Goal: Task Accomplishment & Management: Manage account settings

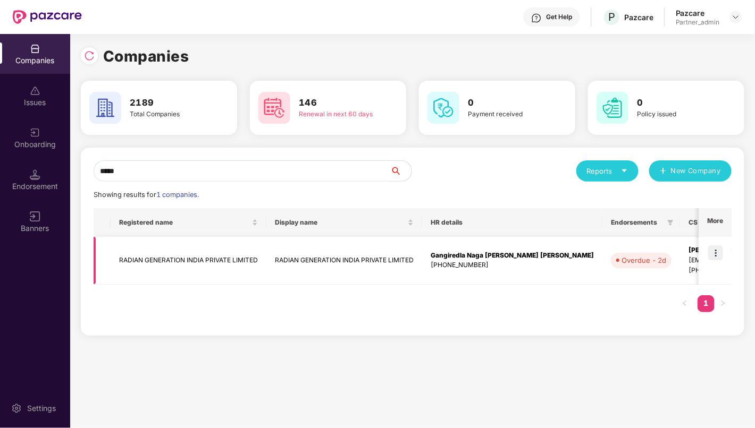
type input "*****"
click at [718, 250] on img at bounding box center [715, 253] width 15 height 15
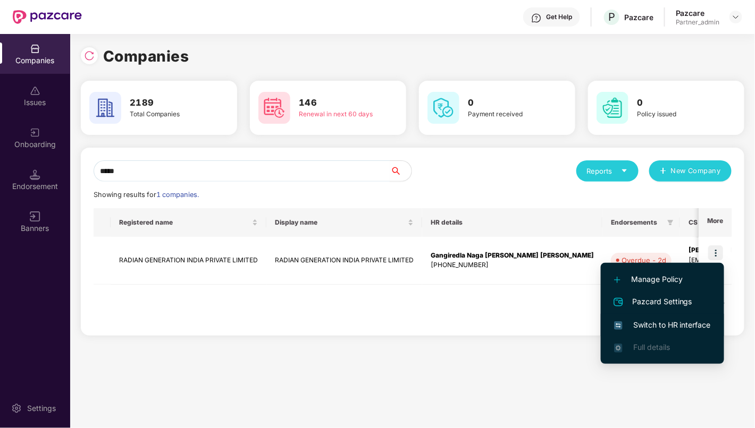
click at [677, 324] on span "Switch to HR interface" at bounding box center [662, 325] width 97 height 12
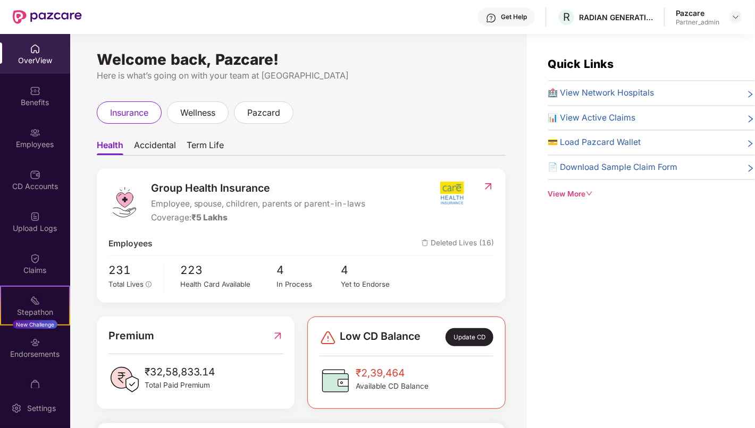
click at [38, 144] on div "Employees" at bounding box center [35, 144] width 70 height 11
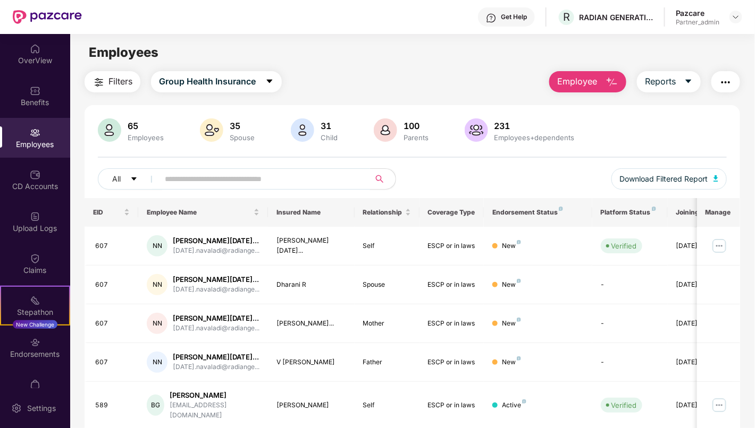
click at [296, 176] on input "text" at bounding box center [260, 179] width 191 height 16
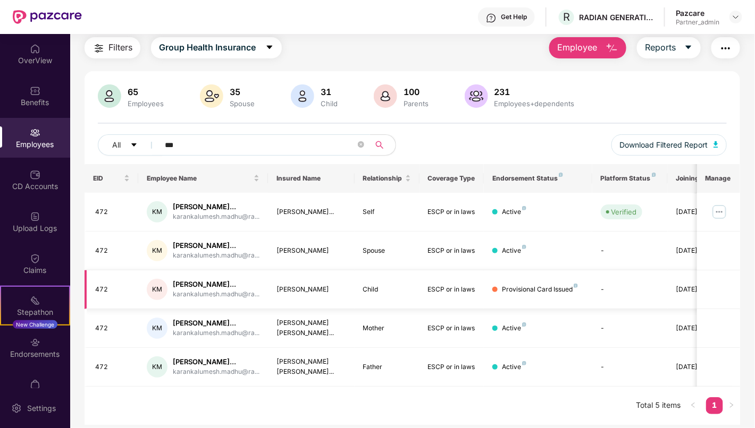
scroll to position [73, 0]
type input "***"
click at [715, 204] on img at bounding box center [719, 212] width 17 height 17
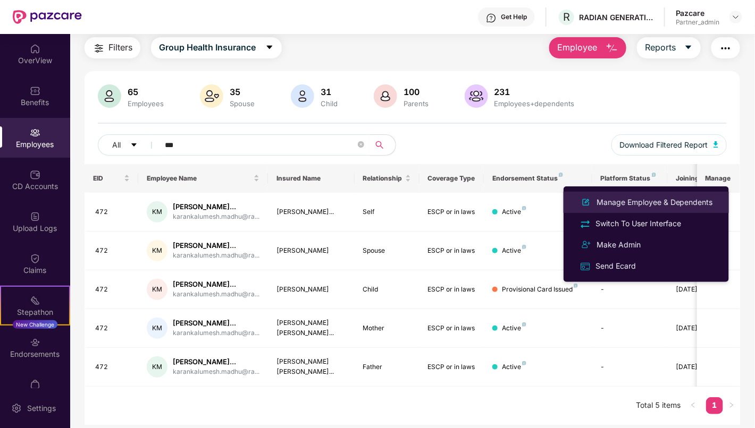
click at [654, 200] on div "Manage Employee & Dependents" at bounding box center [654, 203] width 121 height 12
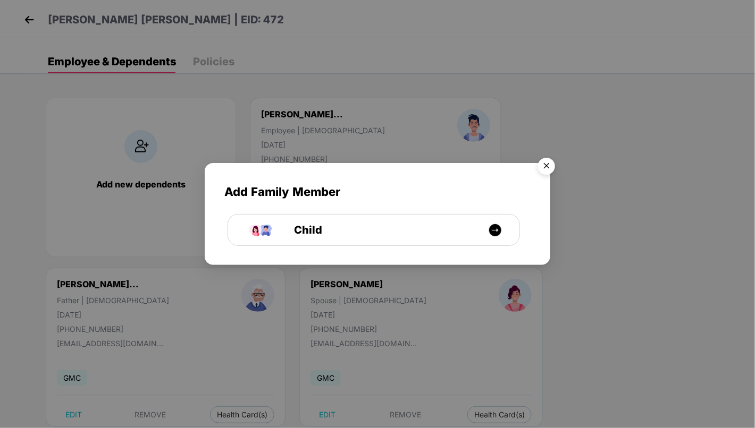
click at [549, 169] on img "Close" at bounding box center [547, 168] width 30 height 30
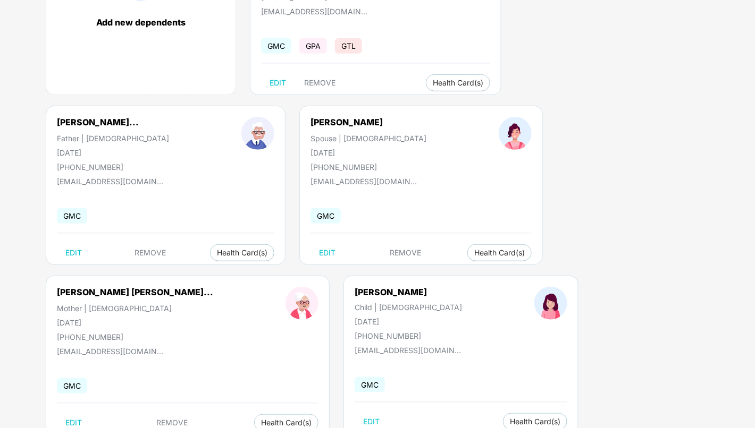
scroll to position [195, 0]
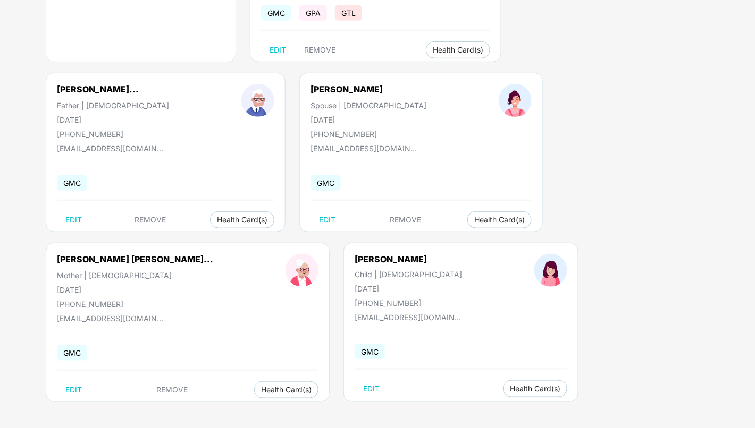
drag, startPoint x: 302, startPoint y: 288, endPoint x: 384, endPoint y: 288, distance: 81.3
click at [384, 288] on div "[PERSON_NAME] Child | [DEMOGRAPHIC_DATA] [DATE] [PHONE_NUMBER]" at bounding box center [408, 281] width 180 height 54
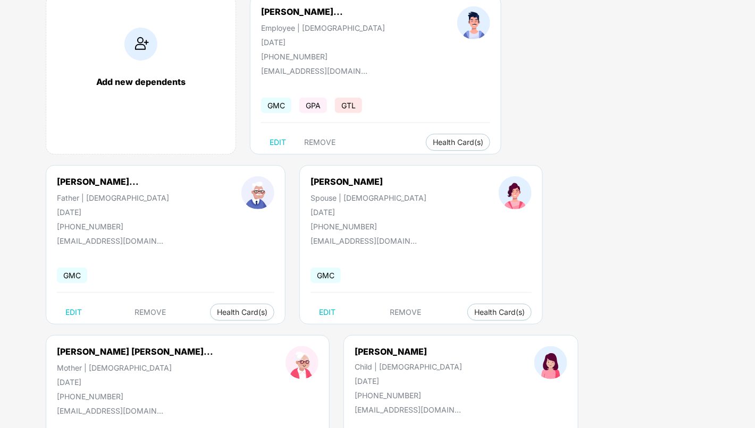
scroll to position [0, 0]
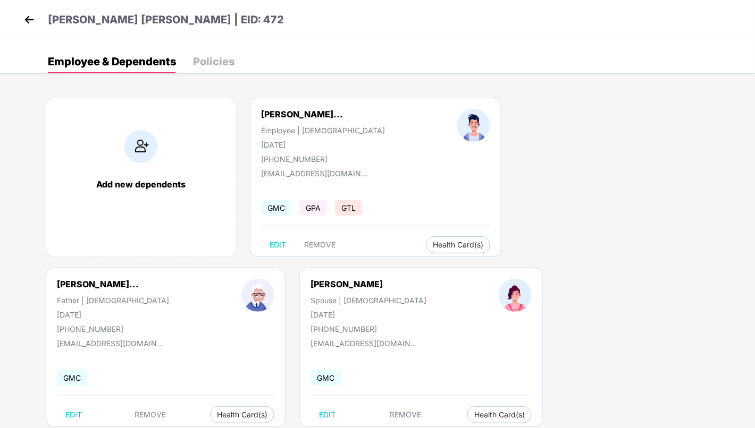
click at [34, 22] on img at bounding box center [29, 20] width 16 height 16
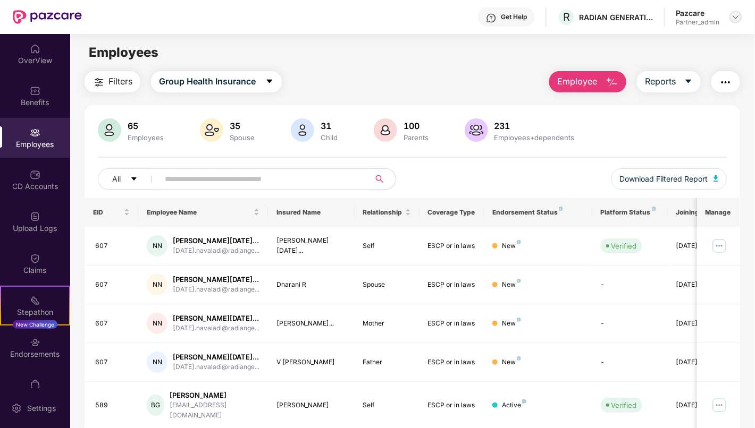
click at [740, 16] on img at bounding box center [735, 17] width 9 height 9
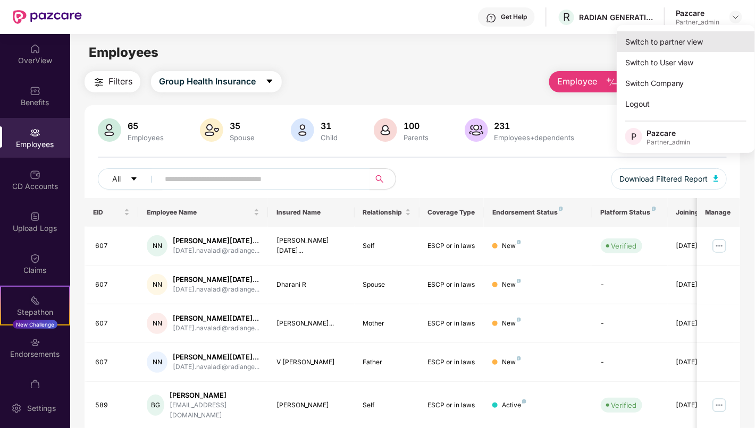
click at [676, 41] on div "Switch to partner view" at bounding box center [686, 41] width 138 height 21
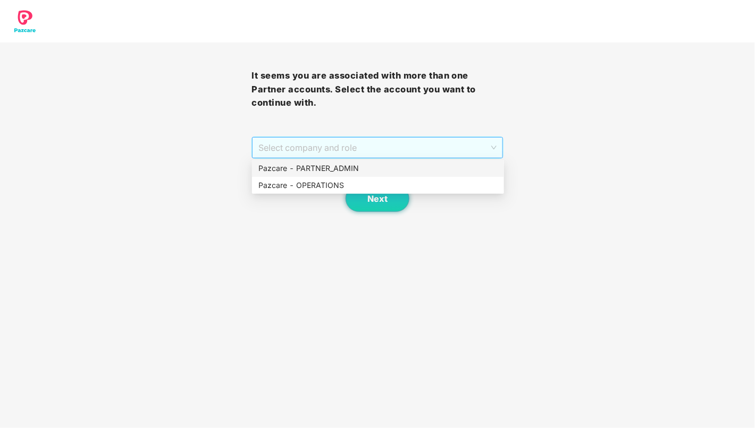
click at [381, 145] on span "Select company and role" at bounding box center [377, 148] width 238 height 20
click at [375, 171] on div "Pazcare - PARTNER_ADMIN" at bounding box center [377, 169] width 239 height 12
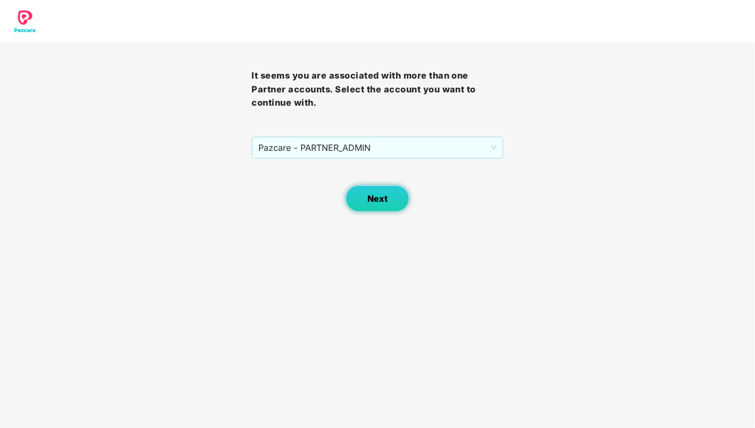
click at [375, 201] on span "Next" at bounding box center [377, 199] width 20 height 10
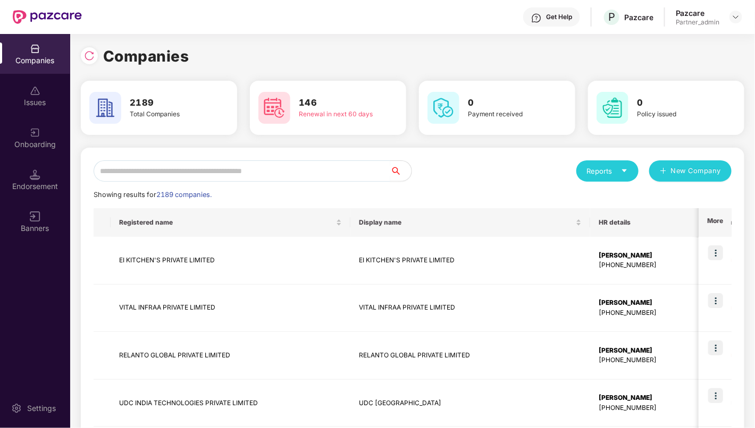
click at [179, 173] on input "text" at bounding box center [242, 171] width 297 height 21
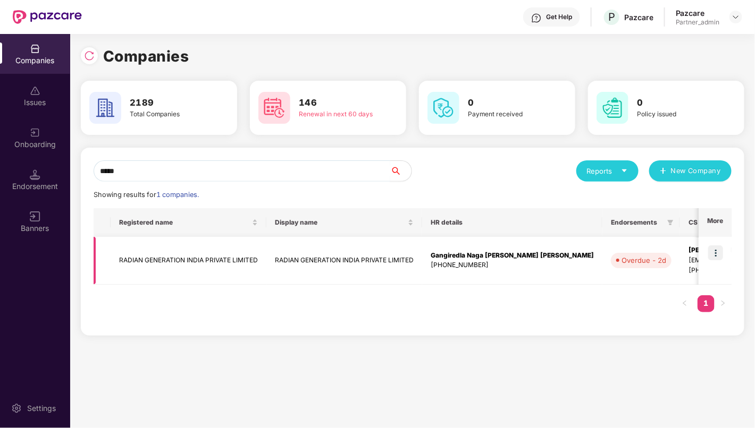
type input "*****"
click at [159, 267] on td "RADIAN GENERATION INDIA PRIVATE LIMITED" at bounding box center [189, 261] width 156 height 48
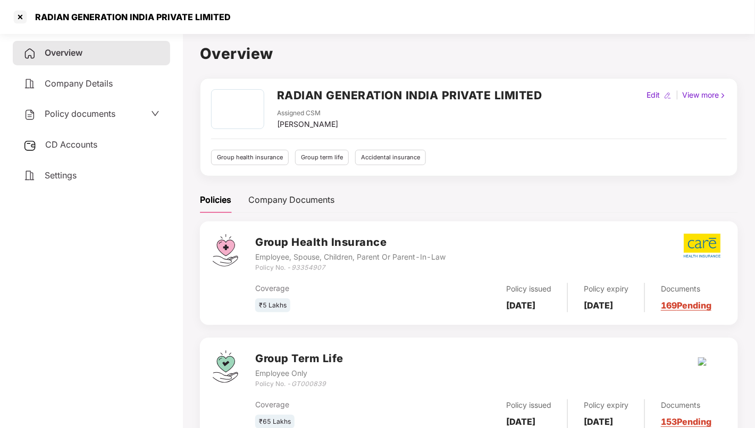
click at [72, 176] on span "Settings" at bounding box center [61, 175] width 32 height 11
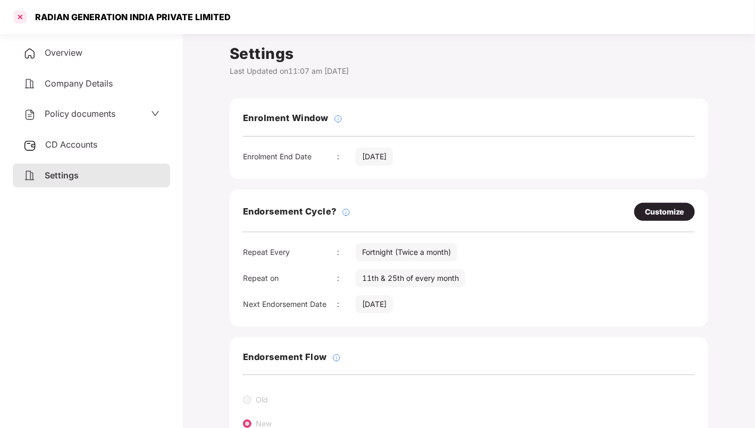
click at [16, 16] on div at bounding box center [20, 17] width 17 height 17
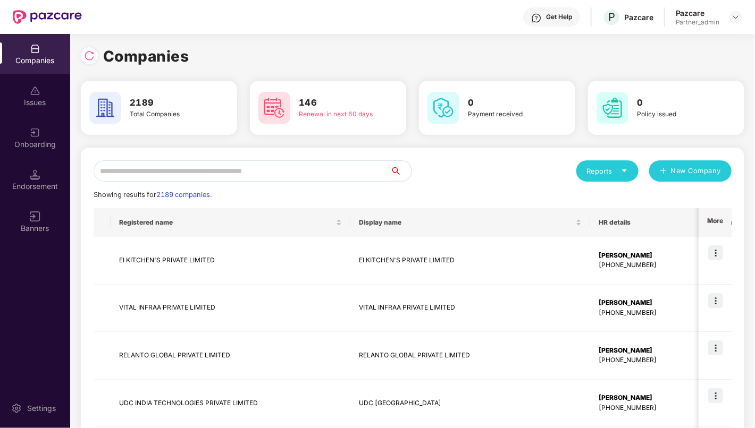
click at [288, 173] on input "text" at bounding box center [242, 171] width 297 height 21
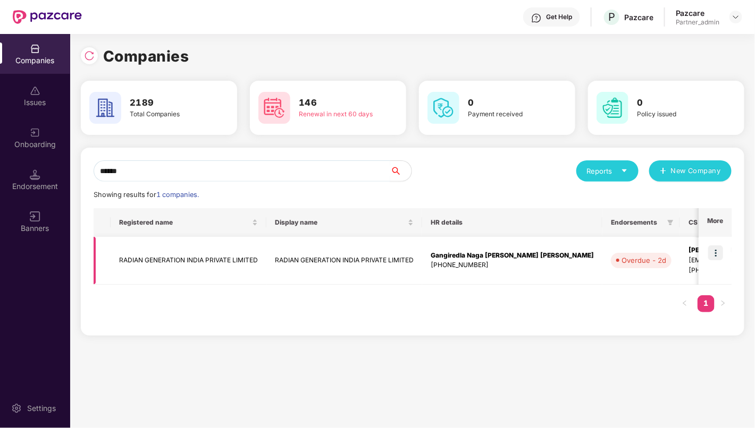
type input "******"
click at [717, 255] on img at bounding box center [715, 253] width 15 height 15
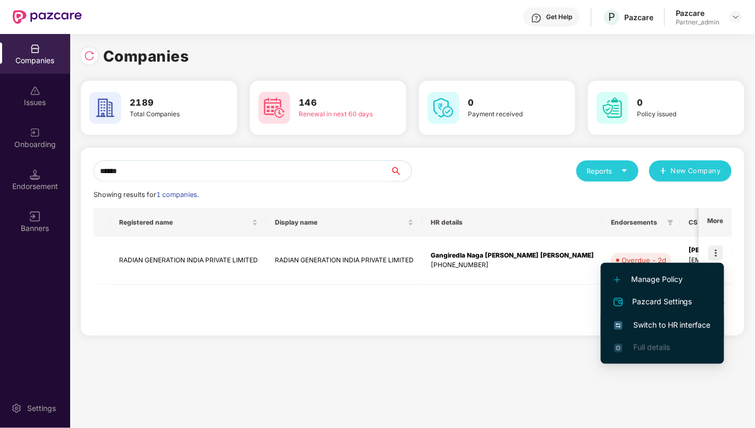
click at [680, 322] on span "Switch to HR interface" at bounding box center [662, 325] width 97 height 12
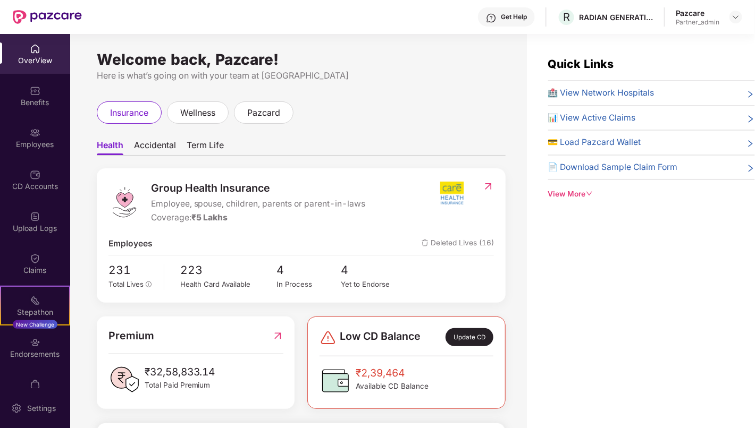
click at [35, 139] on div "Employees" at bounding box center [35, 144] width 70 height 11
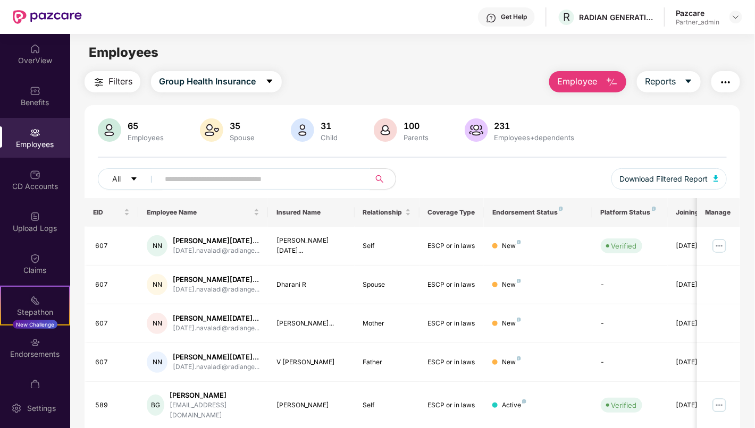
click at [208, 184] on input "text" at bounding box center [260, 179] width 191 height 16
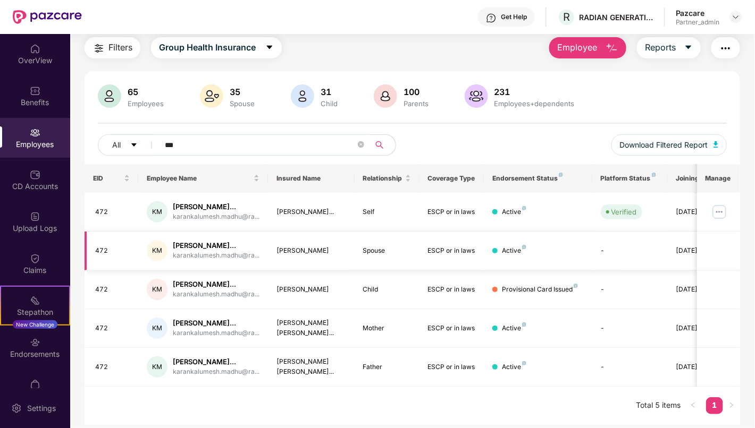
scroll to position [73, 0]
type input "***"
click at [282, 285] on div "[PERSON_NAME]" at bounding box center [311, 290] width 70 height 10
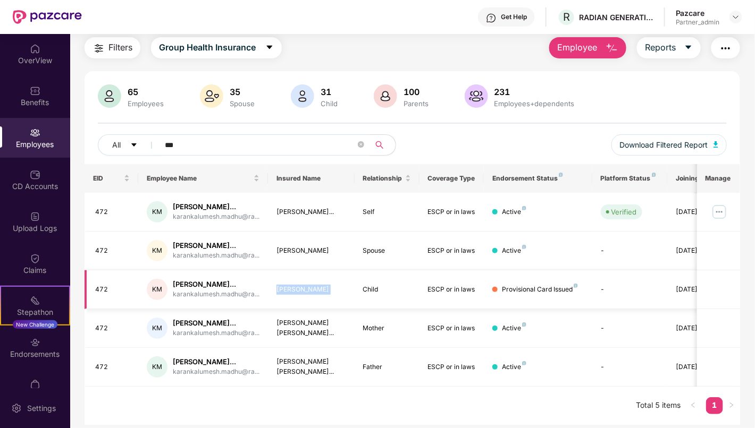
copy div "[PERSON_NAME]"
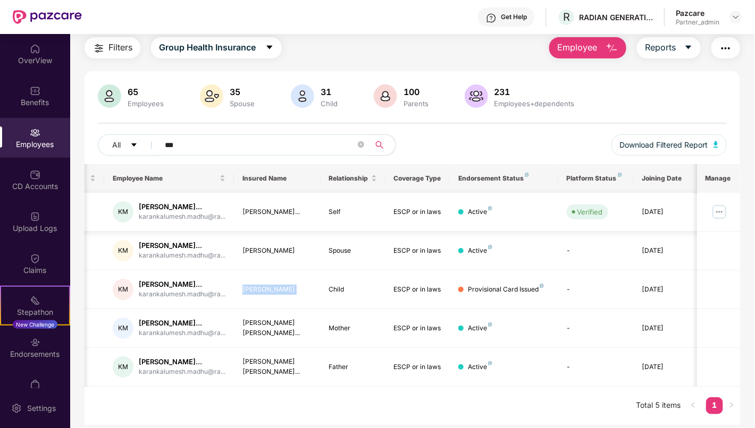
click at [725, 204] on img at bounding box center [719, 212] width 17 height 17
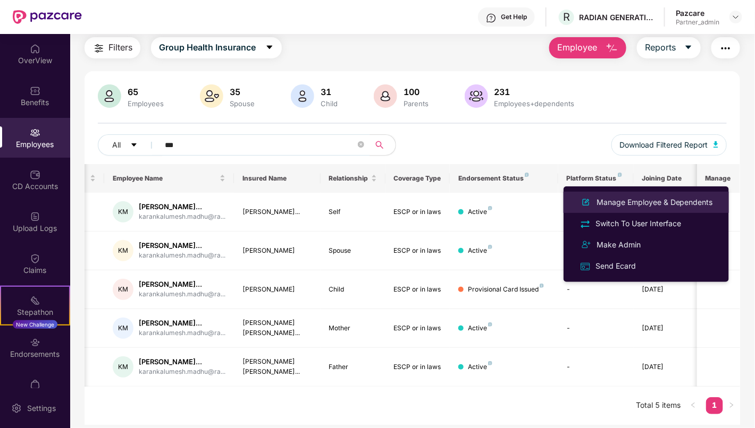
click at [676, 198] on div "Manage Employee & Dependents" at bounding box center [654, 203] width 121 height 12
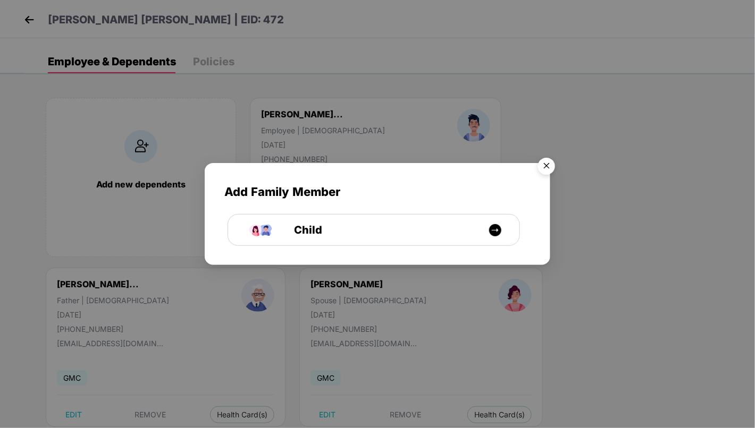
click at [542, 163] on img "Close" at bounding box center [547, 168] width 30 height 30
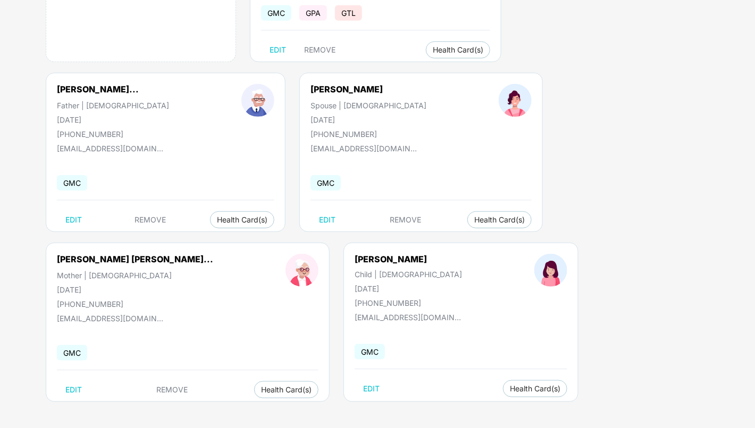
scroll to position [0, 0]
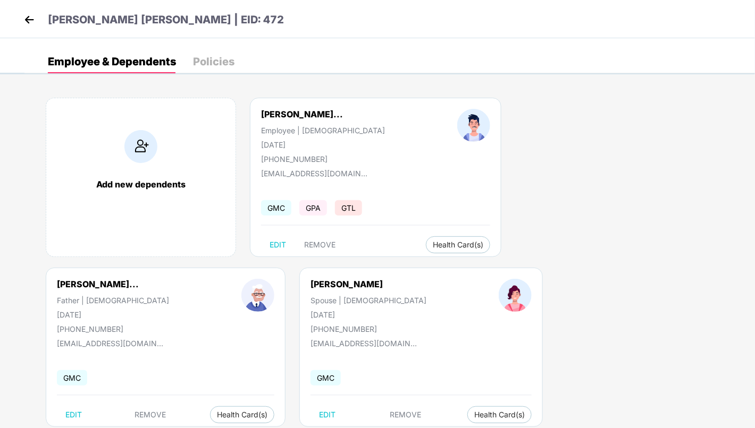
click at [32, 22] on img at bounding box center [29, 20] width 16 height 16
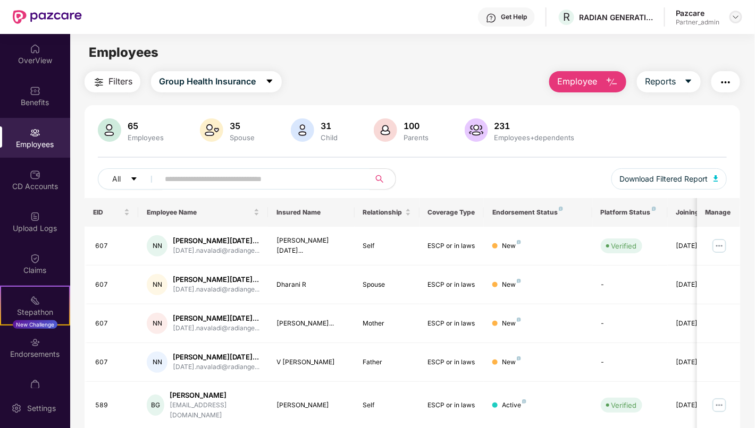
click at [738, 16] on img at bounding box center [735, 17] width 9 height 9
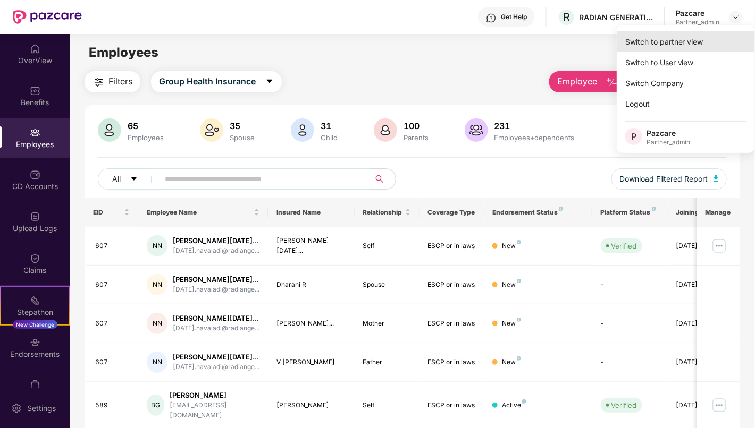
click at [698, 36] on div "Switch to partner view" at bounding box center [686, 41] width 138 height 21
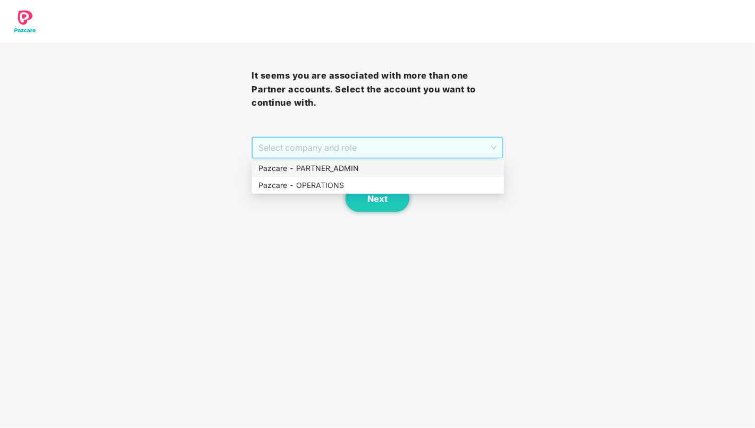
click at [390, 147] on span "Select company and role" at bounding box center [377, 148] width 238 height 20
click at [377, 173] on div "Pazcare - PARTNER_ADMIN" at bounding box center [377, 169] width 239 height 12
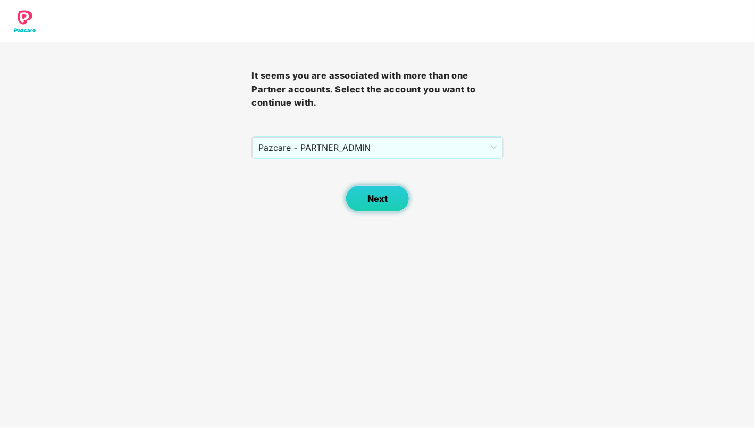
click at [379, 197] on span "Next" at bounding box center [377, 199] width 20 height 10
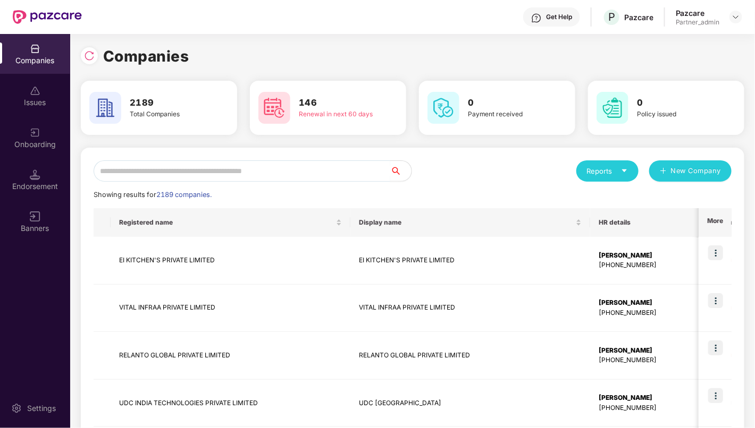
click at [261, 177] on input "text" at bounding box center [242, 171] width 297 height 21
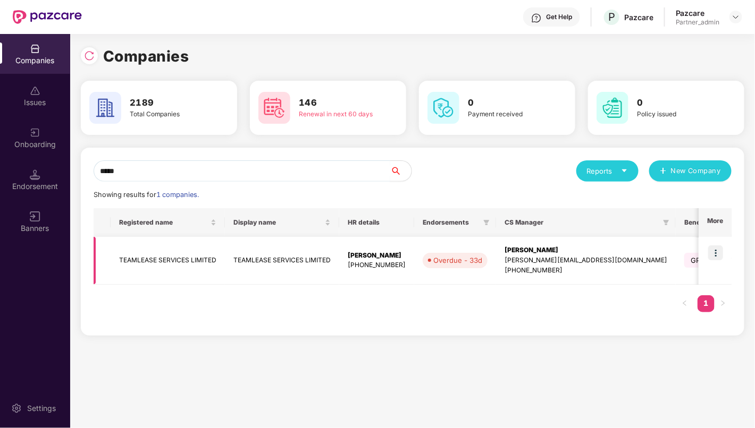
type input "*****"
click at [158, 262] on td "TEAMLEASE SERVICES LIMITED" at bounding box center [168, 261] width 114 height 48
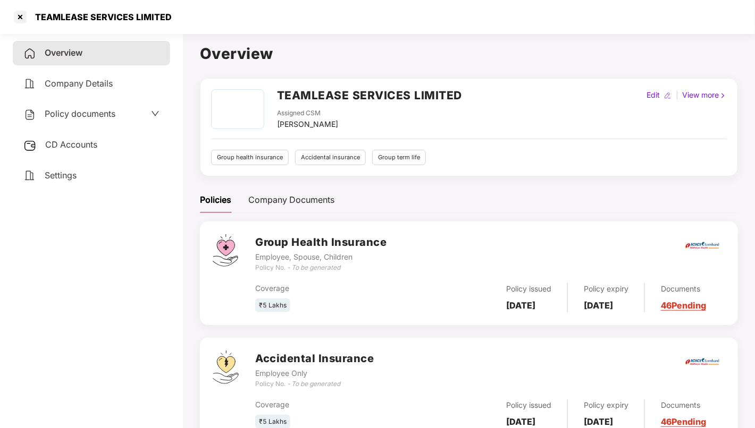
click at [99, 147] on div "CD Accounts" at bounding box center [91, 145] width 157 height 24
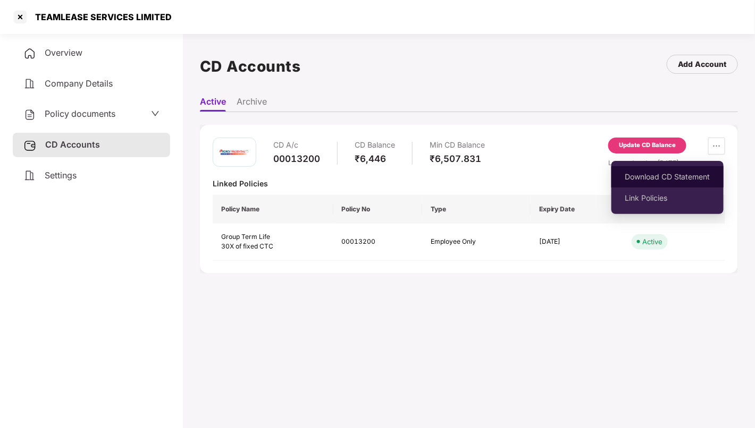
click at [685, 175] on span "Download CD Statement" at bounding box center [668, 177] width 86 height 12
